Goal: Information Seeking & Learning: Learn about a topic

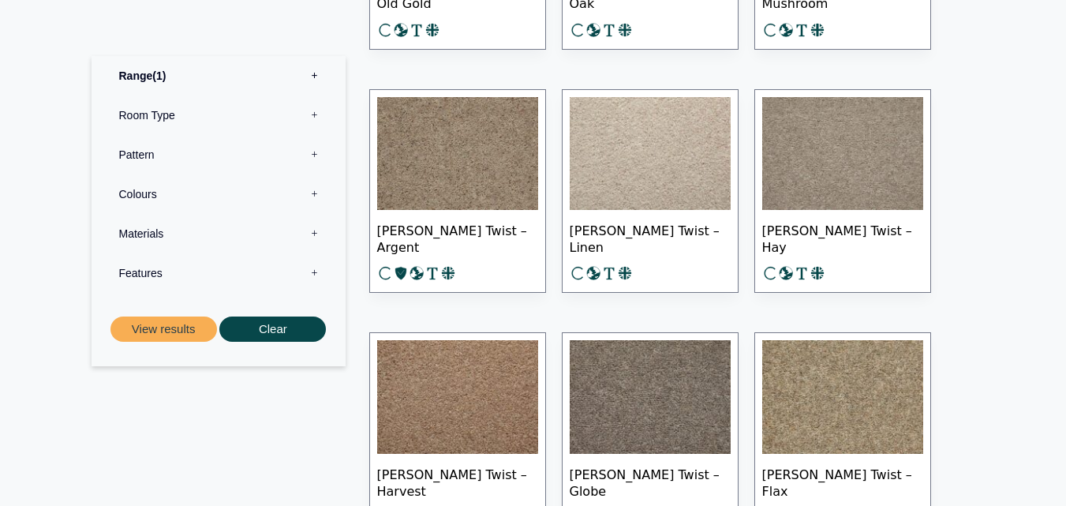
scroll to position [756, 0]
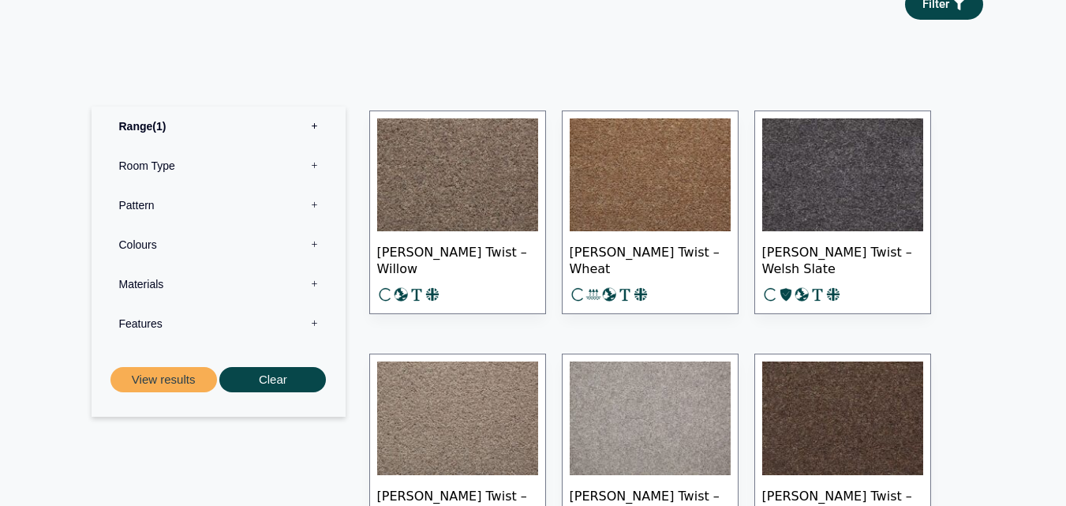
click at [439, 211] on img at bounding box center [457, 175] width 161 height 114
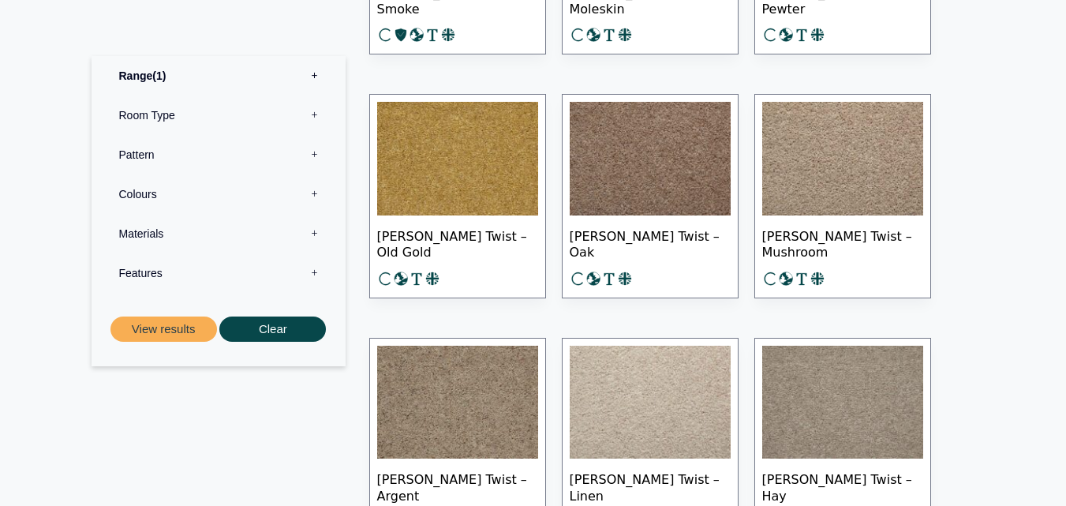
click at [808, 218] on span "[PERSON_NAME] Twist – Mushroom" at bounding box center [842, 242] width 161 height 55
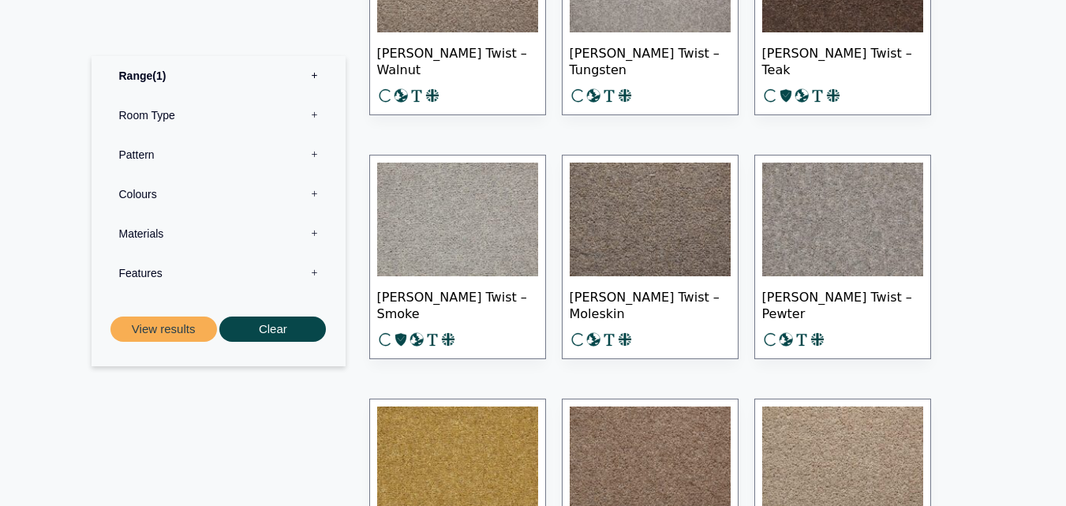
scroll to position [804, 0]
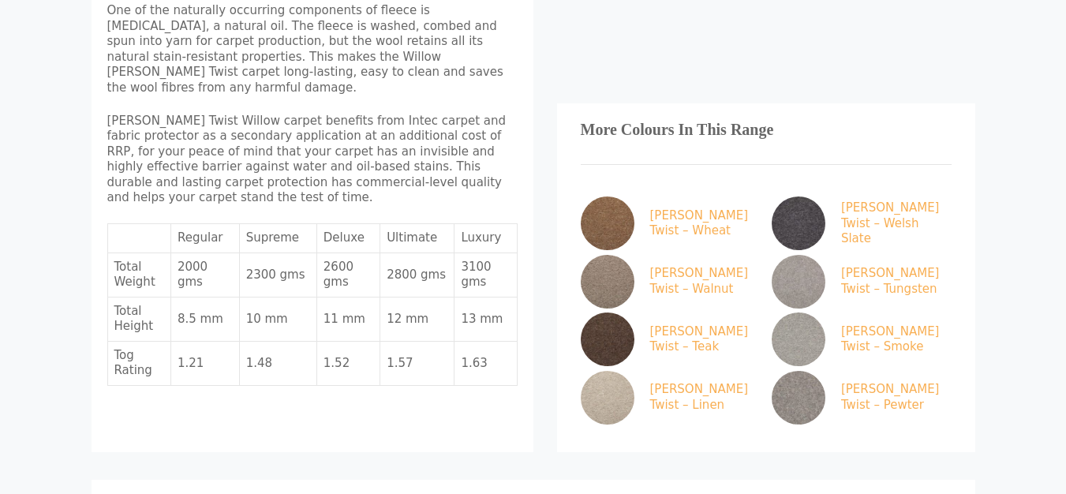
scroll to position [789, 0]
